Goal: Check status: Check status

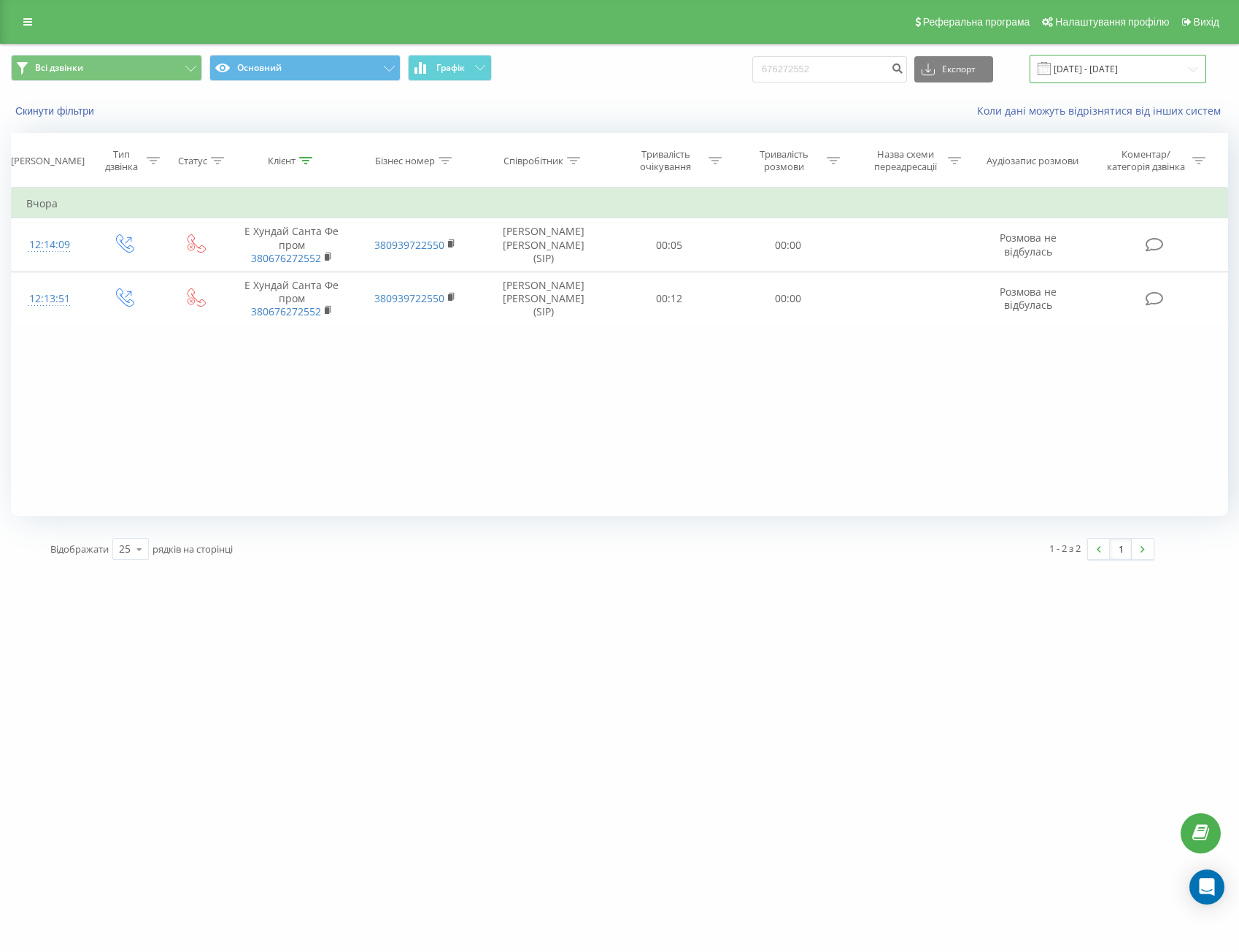
click at [1083, 62] on input "[DATE] - [DATE]" at bounding box center [1118, 69] width 176 height 28
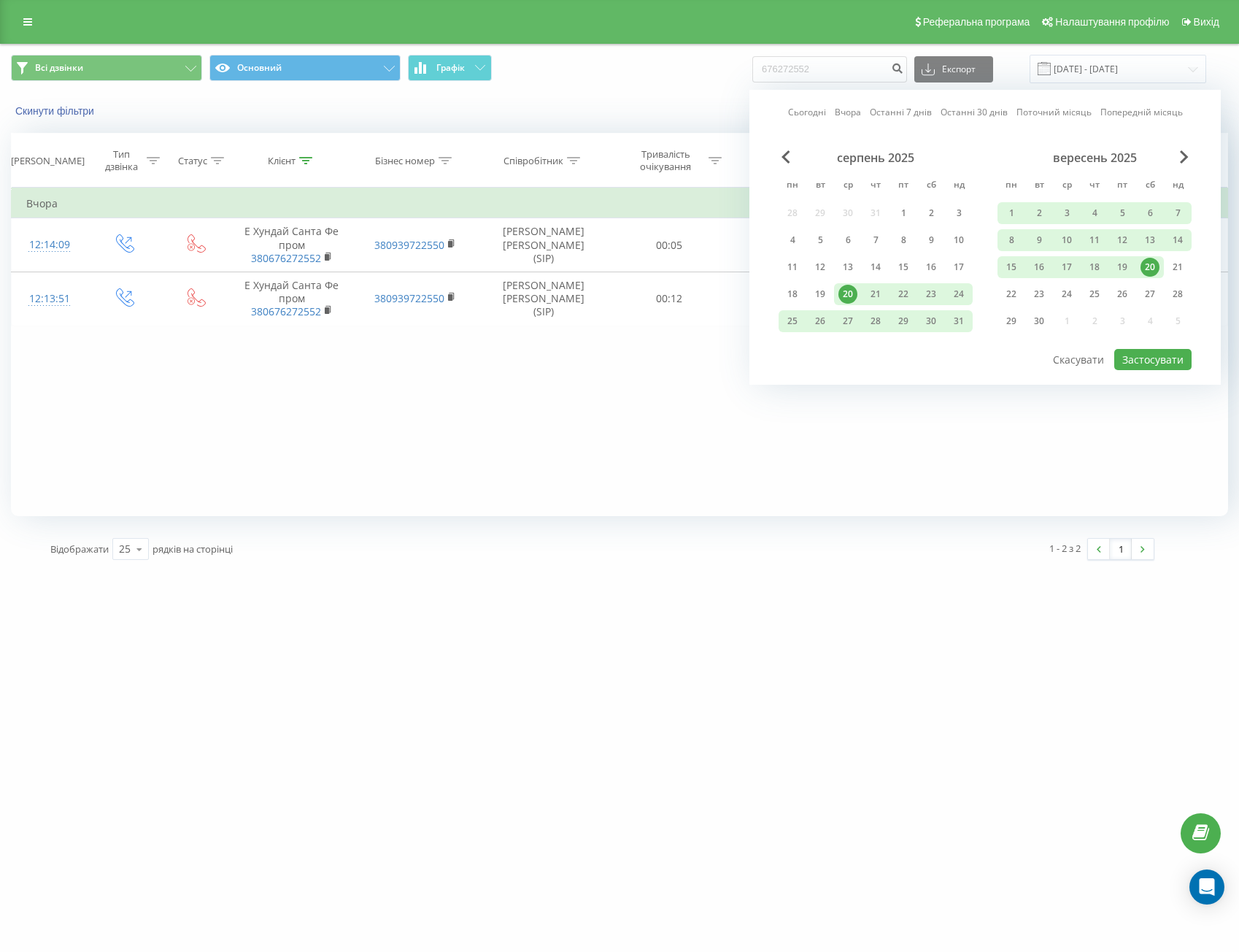
click at [975, 116] on link "Останні 30 днів" at bounding box center [974, 112] width 67 height 14
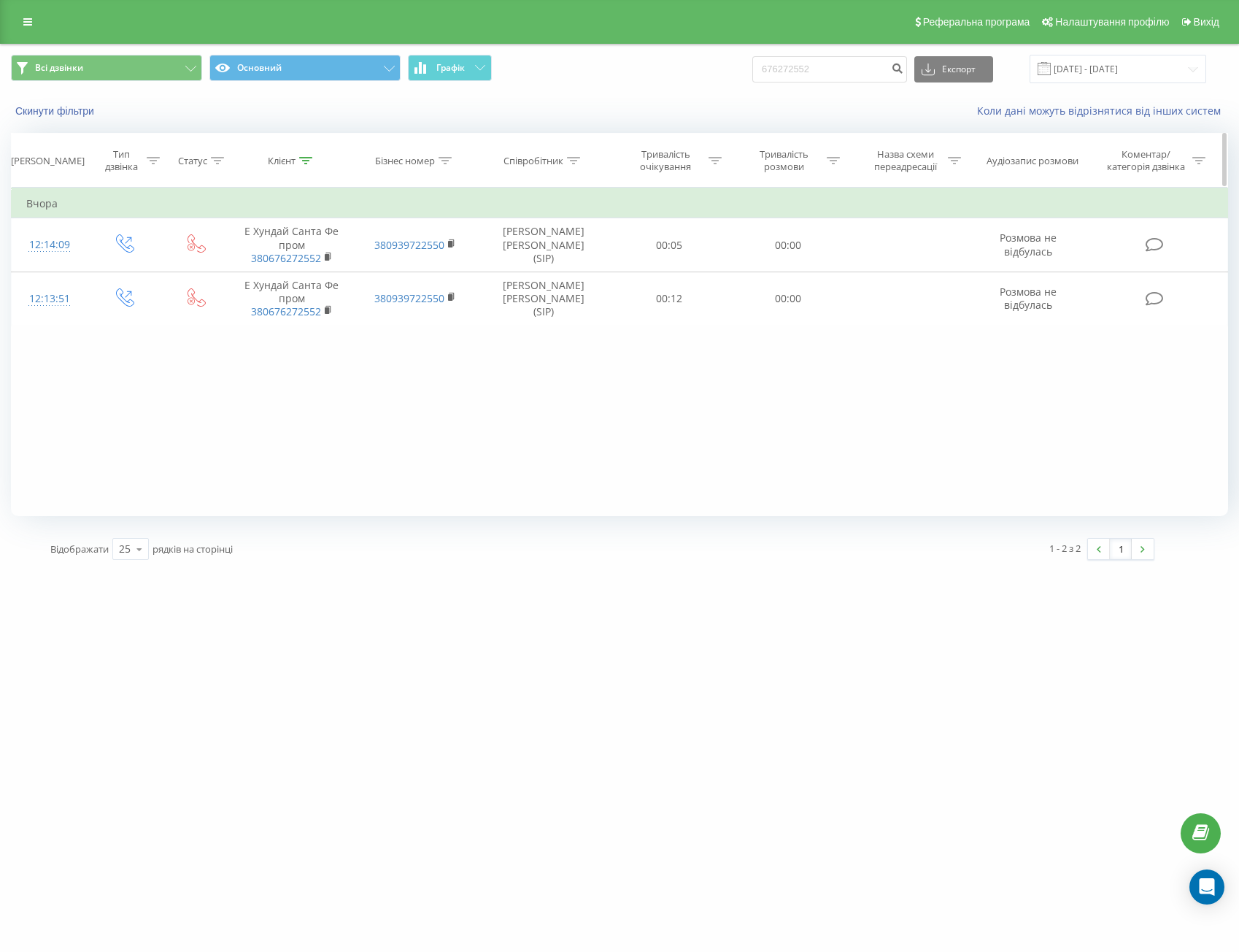
drag, startPoint x: 289, startPoint y: 160, endPoint x: 291, endPoint y: 175, distance: 15.1
click at [290, 160] on div "Клієнт" at bounding box center [282, 161] width 27 height 12
click at [260, 288] on button "Скасувати" at bounding box center [258, 295] width 62 height 18
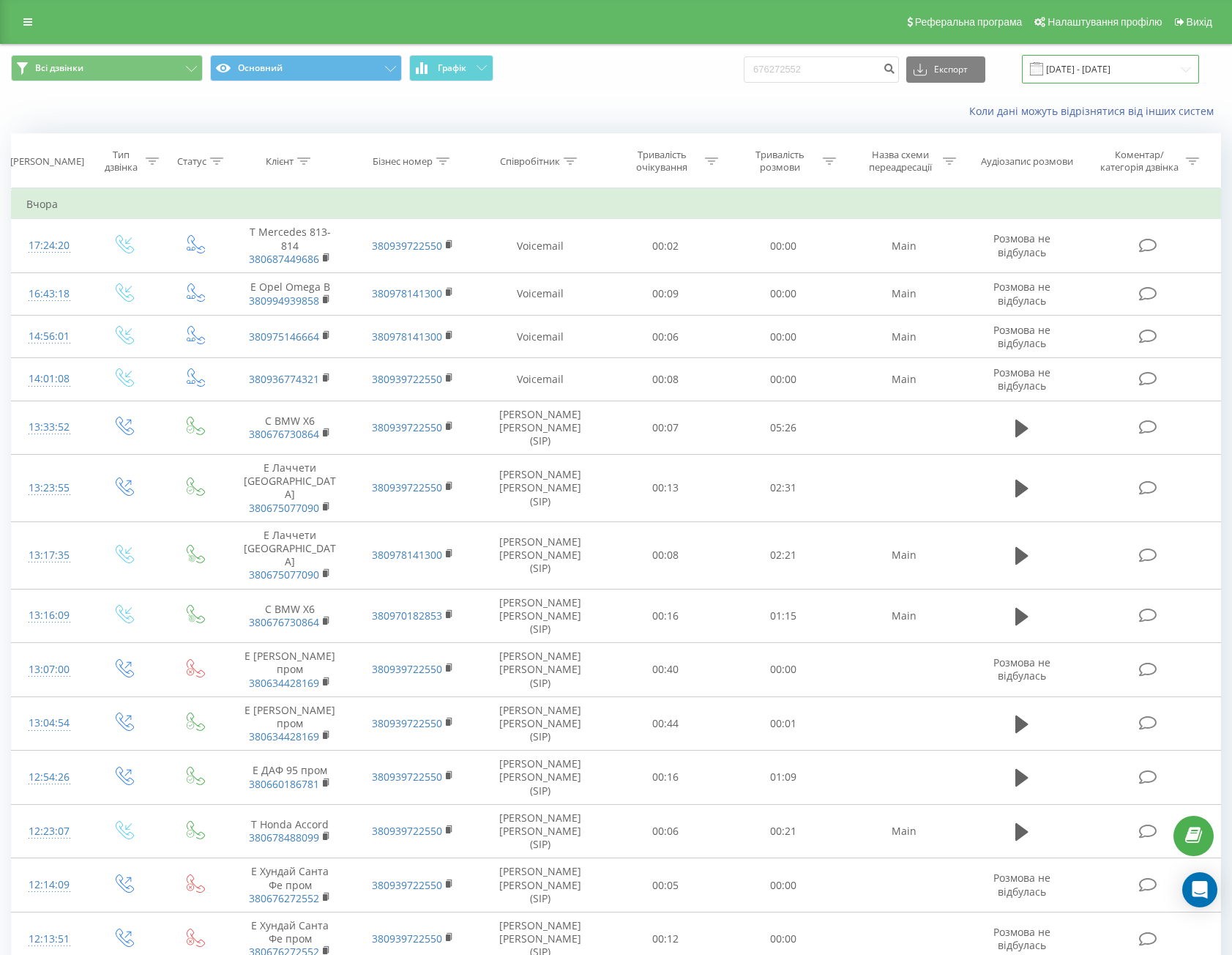
click at [1126, 61] on input "[DATE] - [DATE]" at bounding box center [1110, 69] width 177 height 28
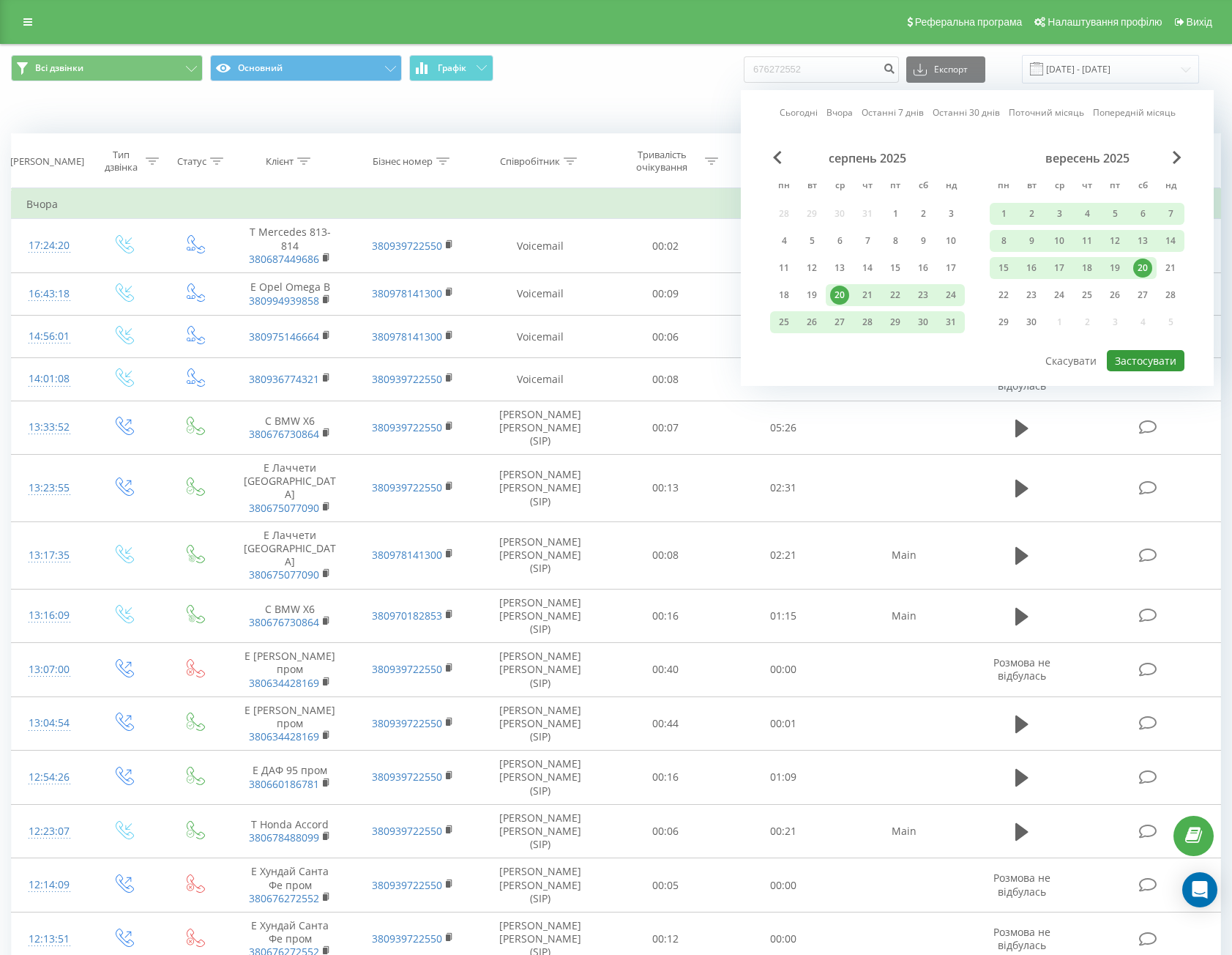
click at [1145, 369] on button "Застосувати" at bounding box center [1145, 361] width 77 height 21
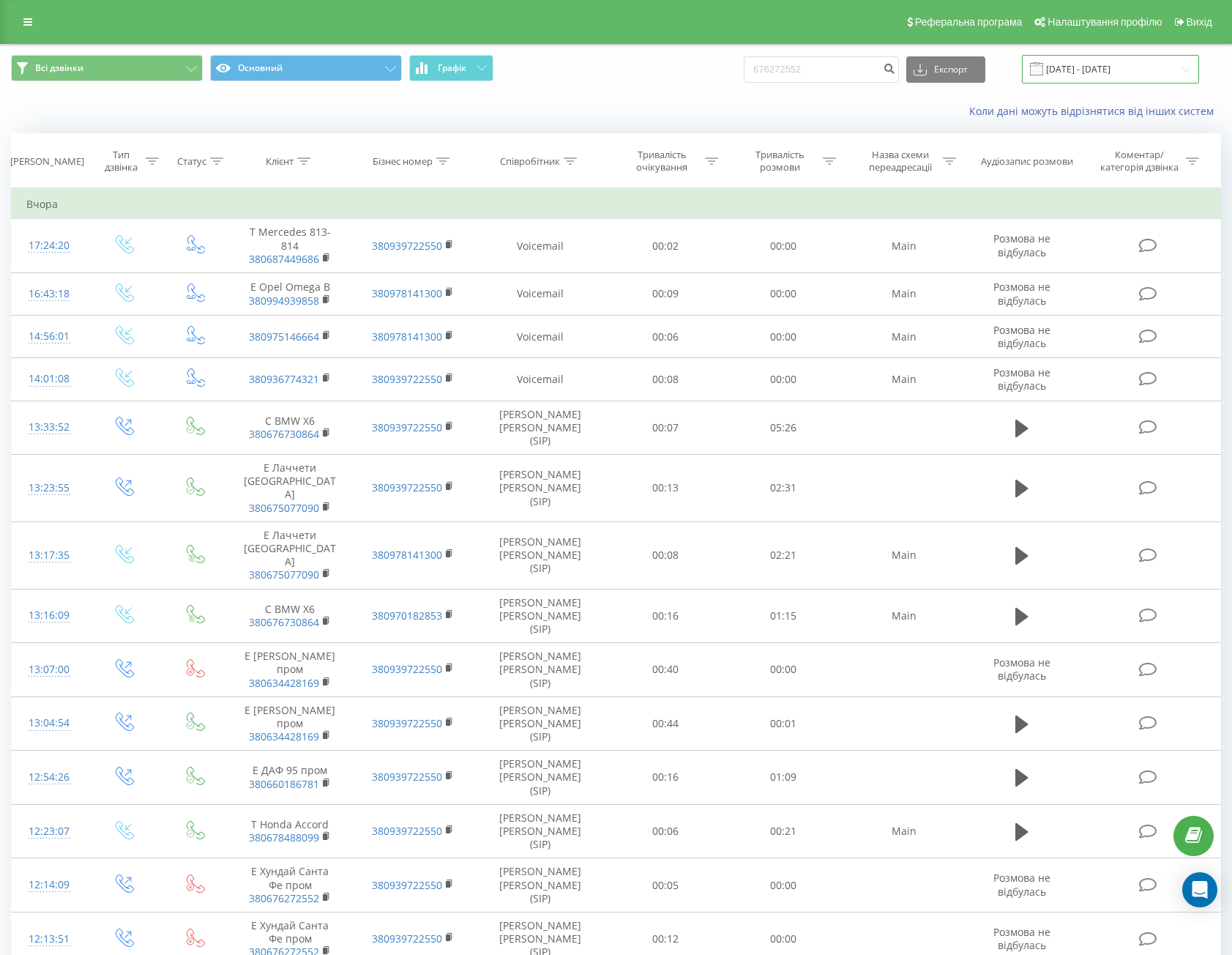
click at [1124, 63] on input "[DATE] - [DATE]" at bounding box center [1110, 69] width 177 height 28
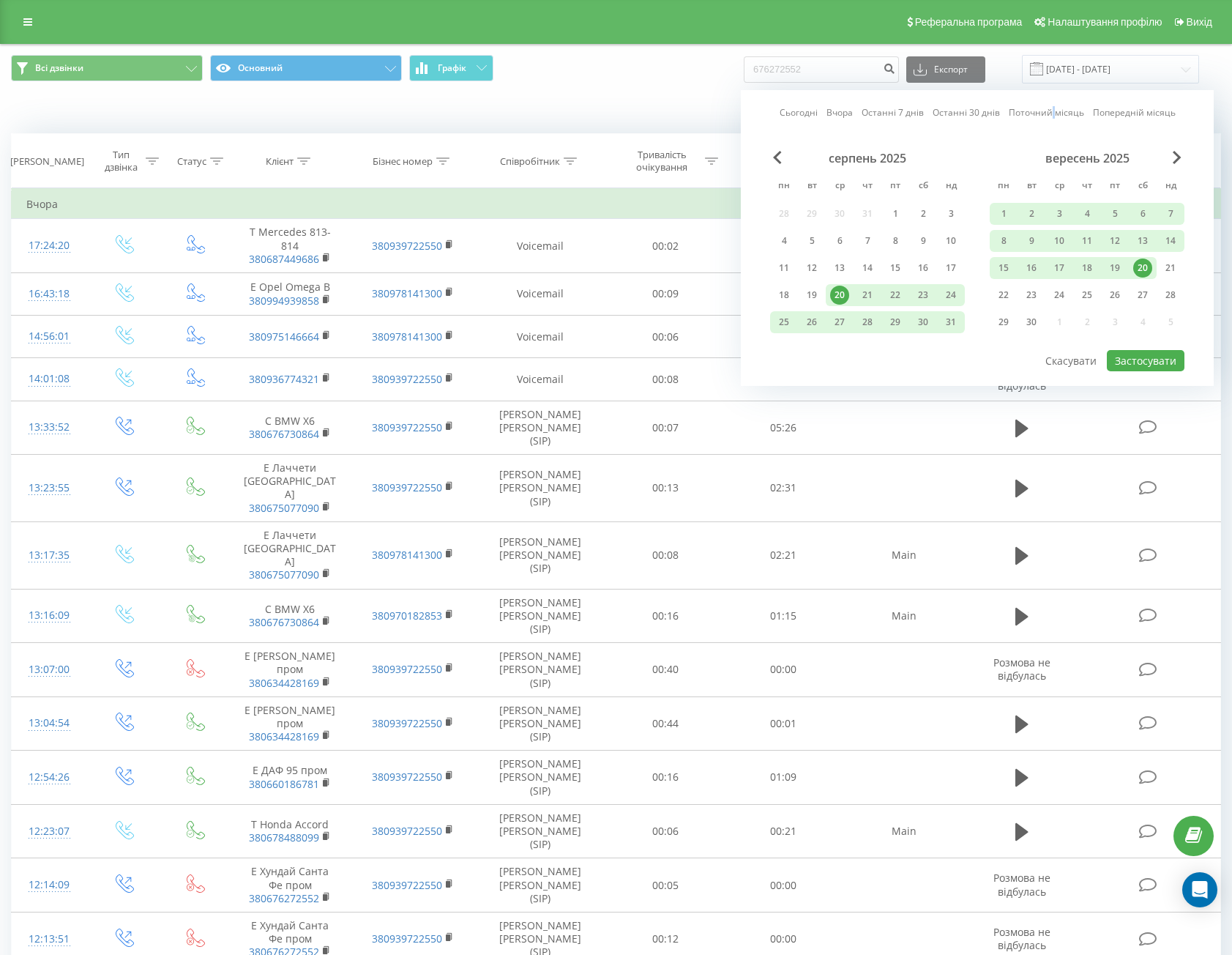
drag, startPoint x: 1053, startPoint y: 115, endPoint x: 1035, endPoint y: 114, distance: 18.0
click at [1054, 114] on link "Поточний місяць" at bounding box center [1046, 113] width 75 height 14
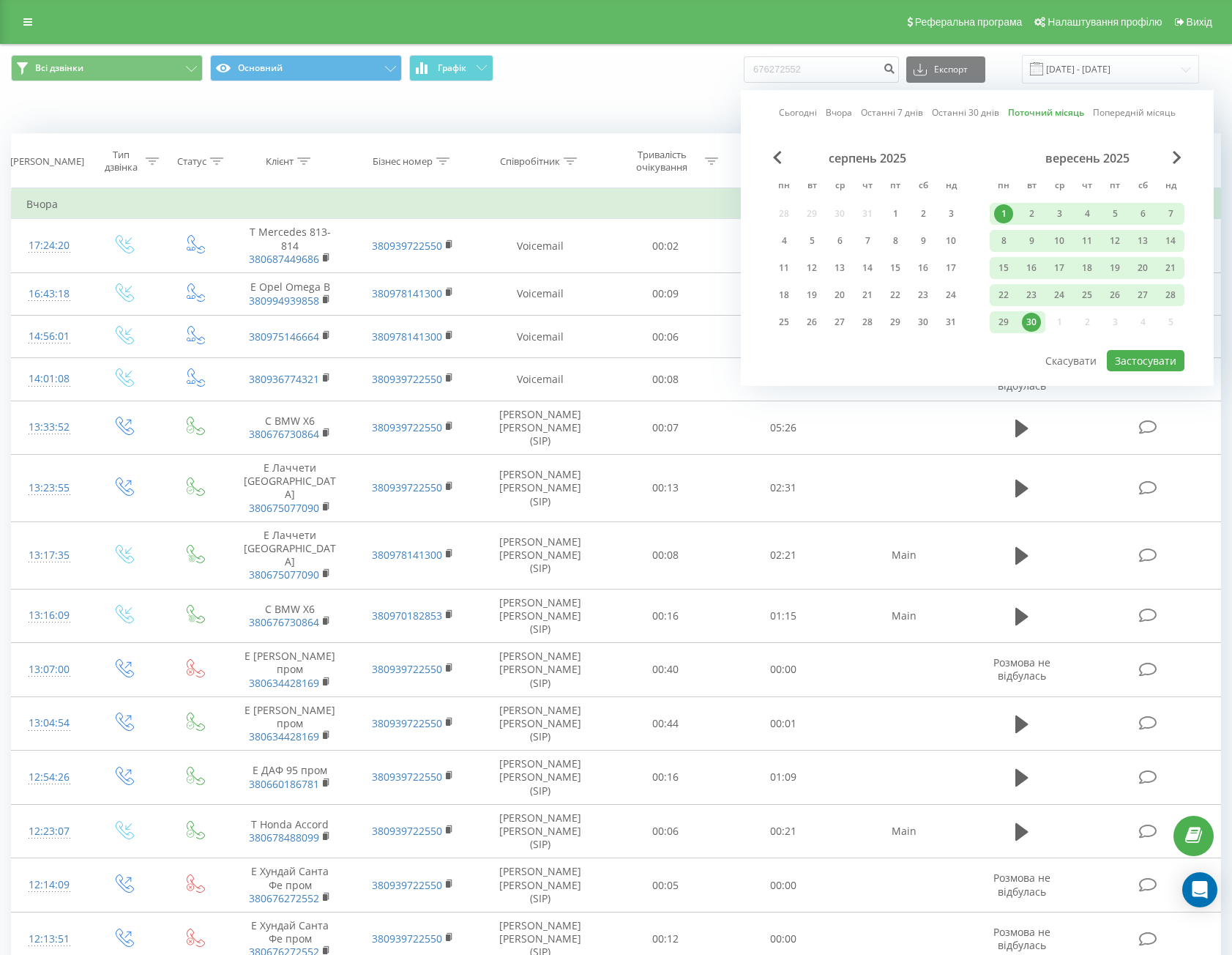
click at [949, 113] on link "Останні 30 днів" at bounding box center [966, 113] width 67 height 14
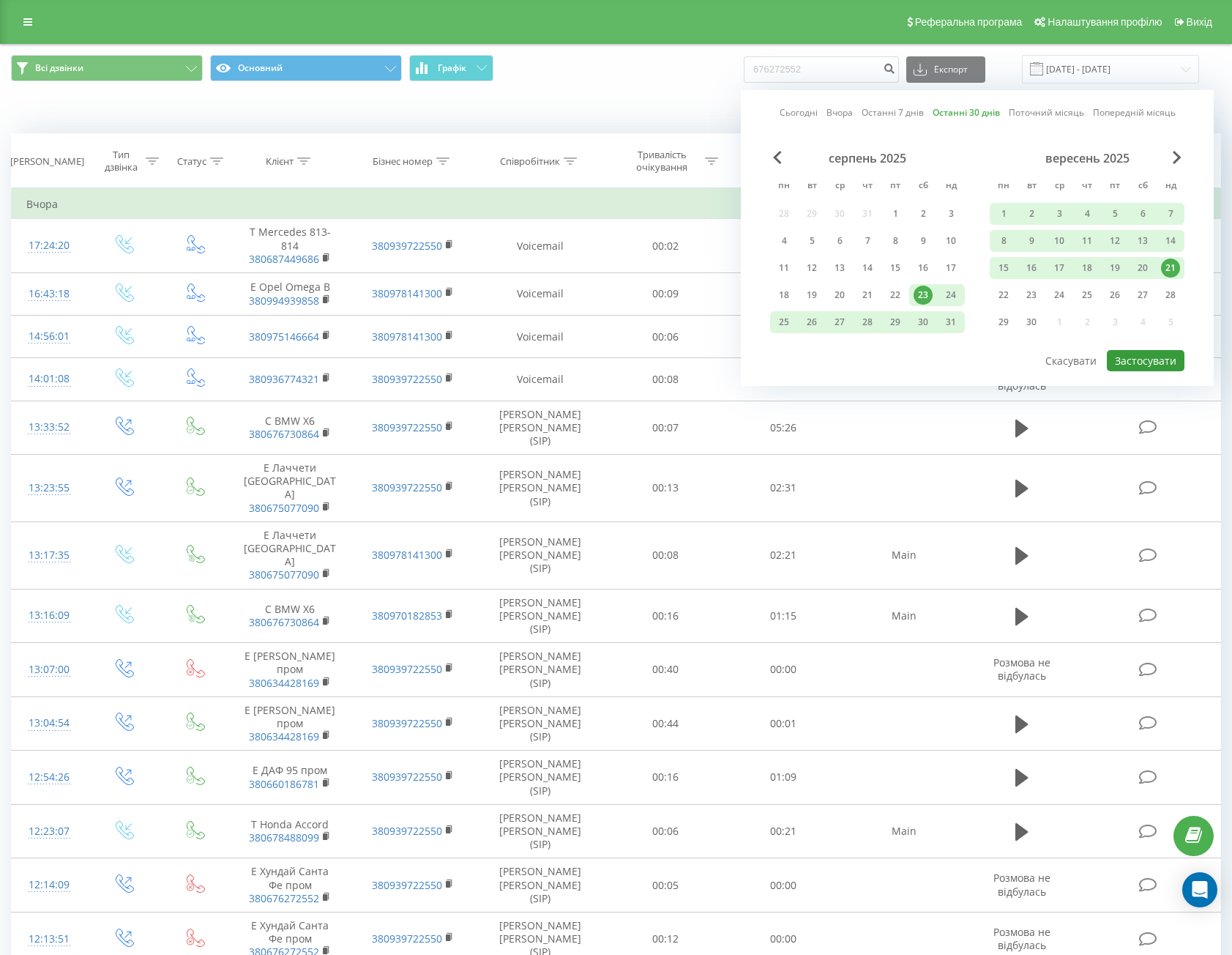
click at [1125, 359] on button "Застосувати" at bounding box center [1145, 361] width 77 height 21
type input "[DATE] - [DATE]"
